Goal: Register for event/course

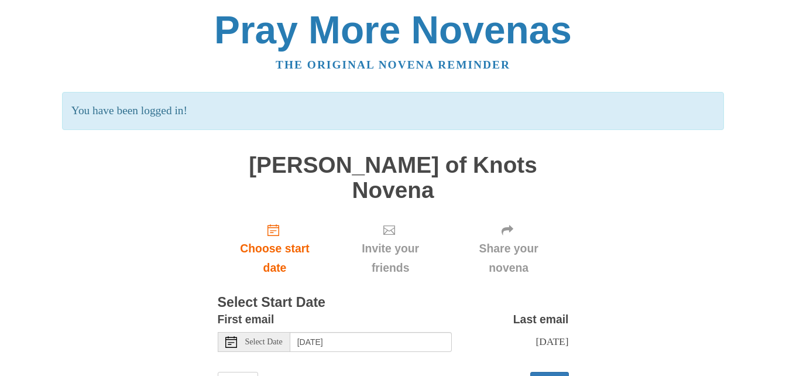
scroll to position [40, 0]
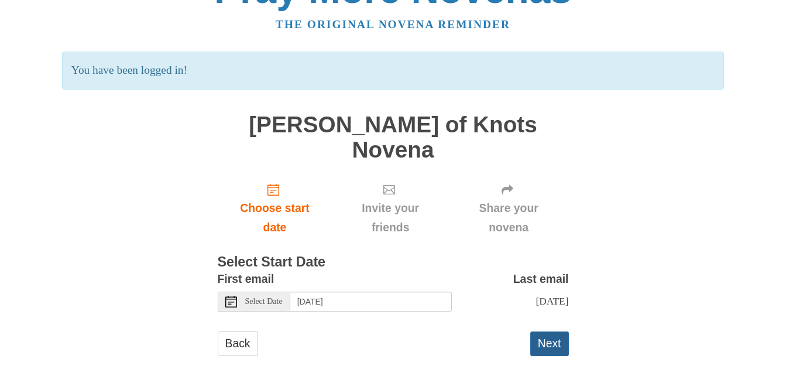
click at [561, 333] on button "Next" at bounding box center [549, 343] width 39 height 24
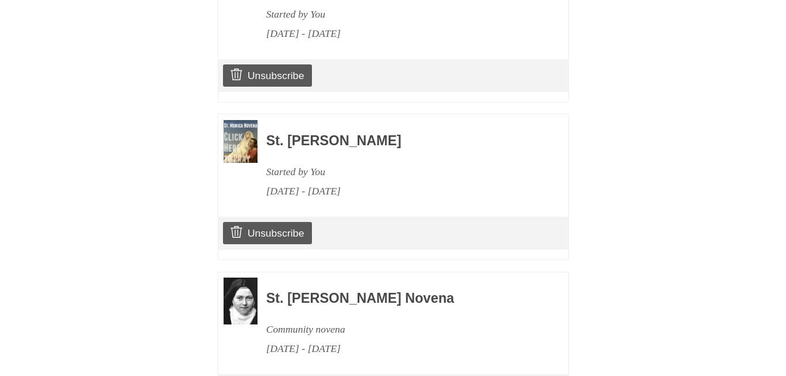
scroll to position [1521, 0]
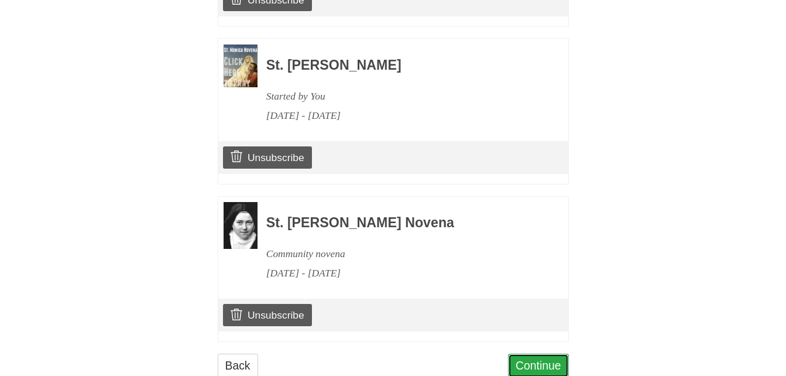
click at [535, 353] on link "Continue" at bounding box center [538, 365] width 61 height 24
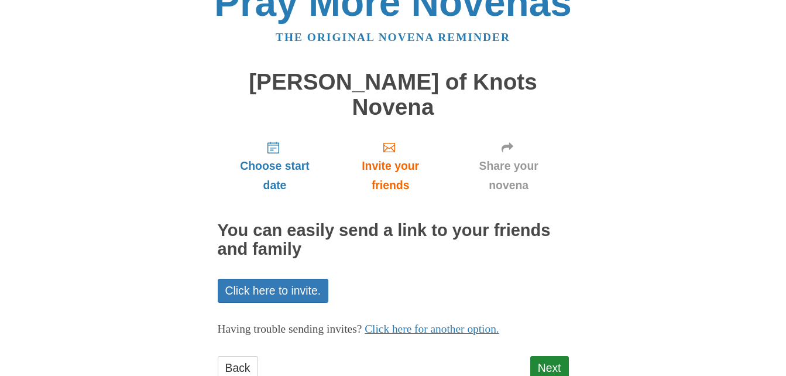
scroll to position [41, 0]
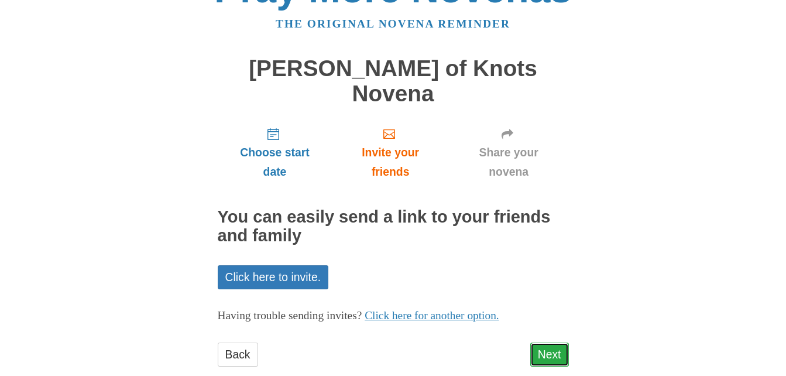
click at [559, 342] on link "Next" at bounding box center [549, 354] width 39 height 24
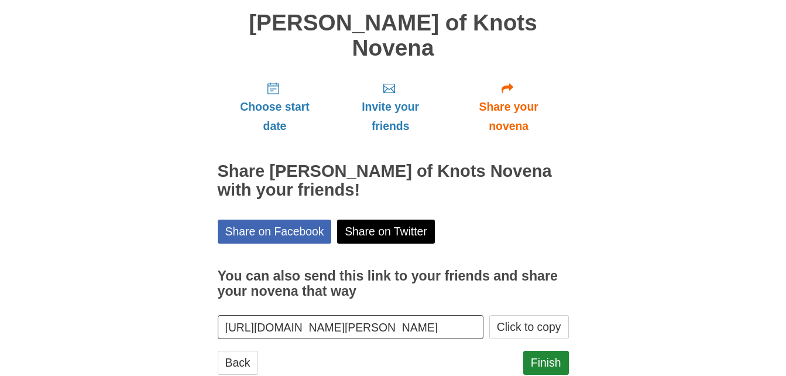
scroll to position [94, 0]
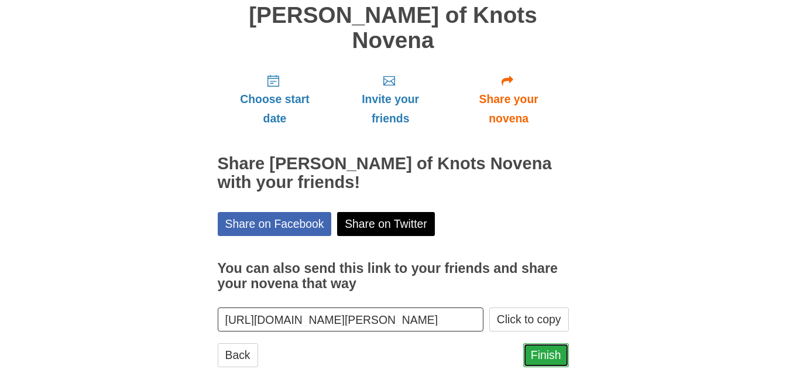
click at [548, 343] on link "Finish" at bounding box center [546, 355] width 46 height 24
